Goal: Transaction & Acquisition: Purchase product/service

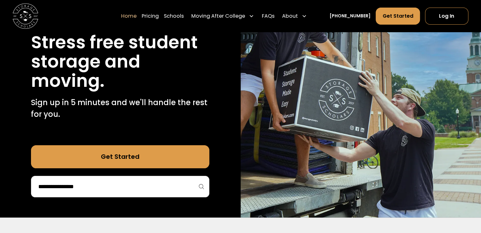
scroll to position [79, 0]
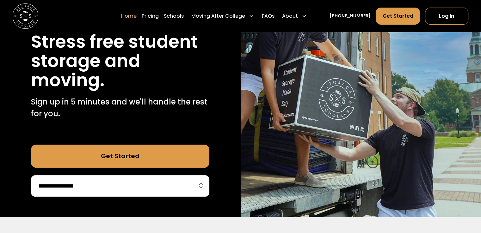
click at [113, 175] on div "Get Started" at bounding box center [120, 171] width 178 height 52
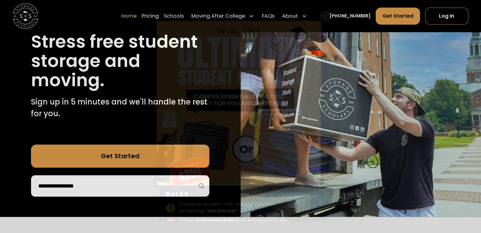
click at [113, 183] on div "Enter Giveaway" at bounding box center [240, 116] width 481 height 233
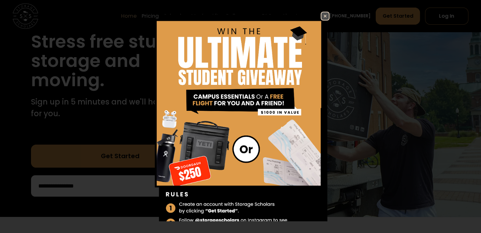
click at [322, 17] on img at bounding box center [325, 16] width 8 height 8
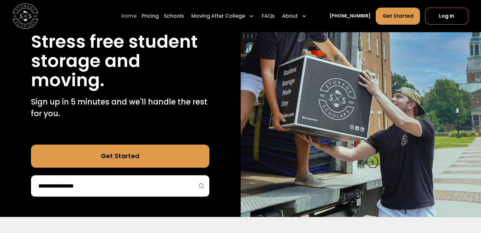
click at [103, 178] on div at bounding box center [120, 185] width 178 height 21
click at [102, 189] on input "search" at bounding box center [120, 186] width 165 height 11
click at [110, 189] on input "*********" at bounding box center [120, 186] width 165 height 11
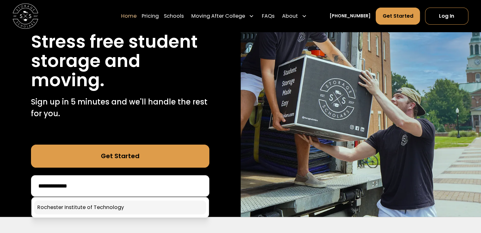
type input "**********"
click at [113, 210] on link at bounding box center [120, 208] width 172 height 14
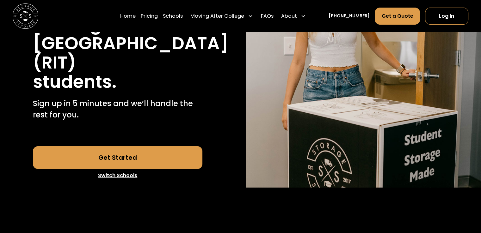
scroll to position [135, 0]
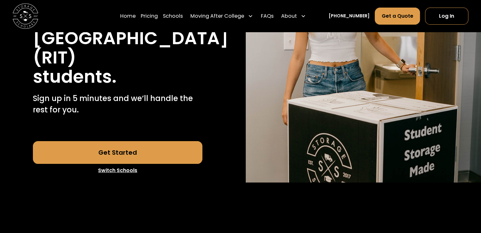
click at [146, 164] on link "Get Started" at bounding box center [117, 152] width 169 height 23
